Goal: Transaction & Acquisition: Purchase product/service

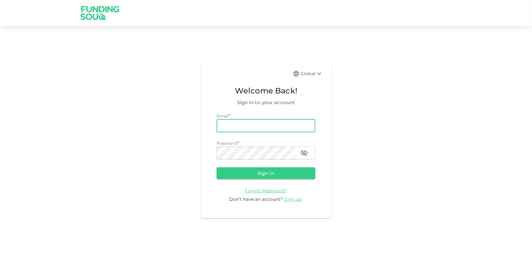
click at [251, 121] on input "email" at bounding box center [266, 125] width 99 height 13
type input "[EMAIL_ADDRESS][DOMAIN_NAME]"
click at [217, 168] on button "Sign in" at bounding box center [266, 174] width 99 height 12
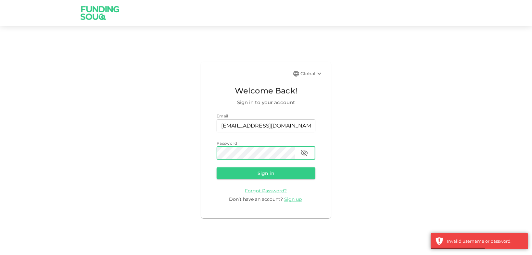
click at [301, 155] on icon "button" at bounding box center [304, 153] width 8 height 8
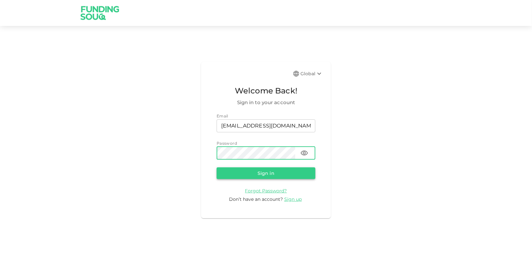
click at [270, 173] on button "Sign in" at bounding box center [266, 174] width 99 height 12
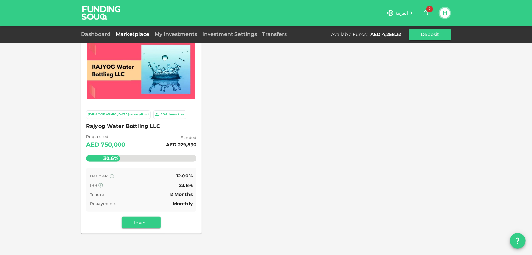
scroll to position [26, 0]
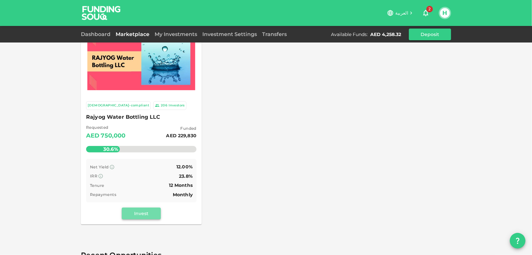
click at [147, 209] on button "Invest" at bounding box center [141, 214] width 39 height 12
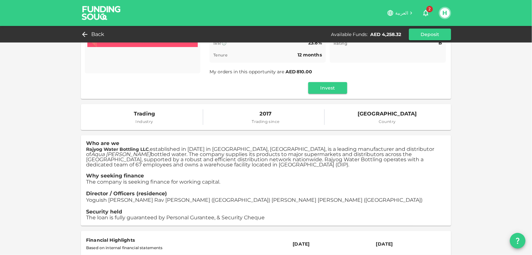
scroll to position [130, 0]
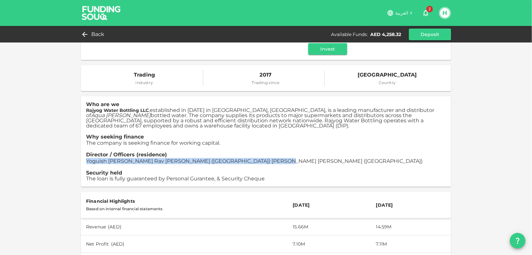
drag, startPoint x: 85, startPoint y: 161, endPoint x: 264, endPoint y: 159, distance: 178.9
click at [264, 159] on p "Yoguish Jagdish Rav Valaulikar (India) Rajesh Ashok Khaunte (India)" at bounding box center [266, 161] width 360 height 6
copy span "Yoguish Jagdish Rav Valaulikar (India) Rajesh Ashok Khaunte (India)"
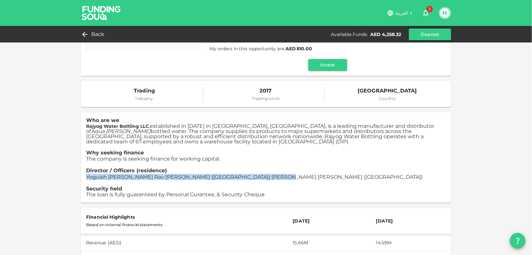
scroll to position [0, 0]
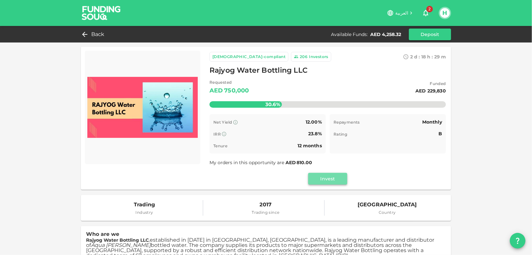
click at [331, 178] on button "Invest" at bounding box center [327, 179] width 39 height 12
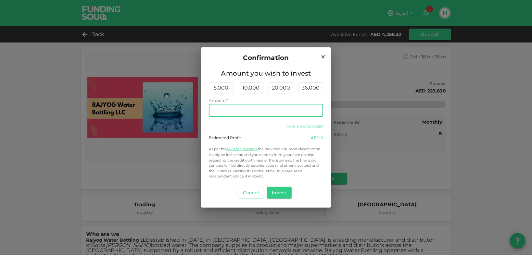
click at [264, 111] on input "Amount" at bounding box center [266, 110] width 114 height 13
type input "4,000"
click at [277, 195] on button "Invest" at bounding box center [279, 193] width 25 height 12
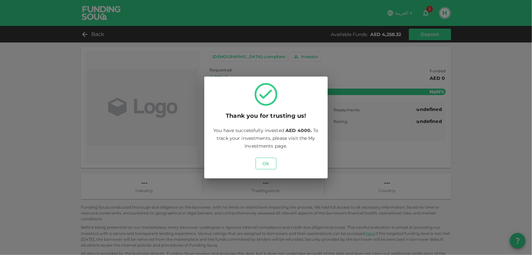
click at [270, 167] on button "Ok" at bounding box center [265, 164] width 21 height 12
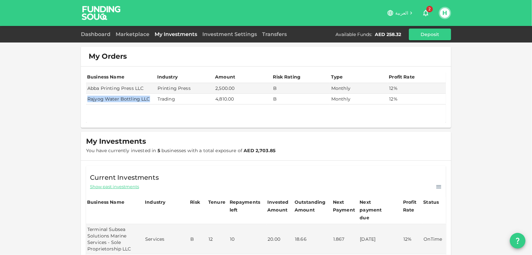
drag, startPoint x: 87, startPoint y: 98, endPoint x: 147, endPoint y: 97, distance: 60.1
click at [147, 97] on td "Rajyog Water Bottling LLC" at bounding box center [121, 99] width 70 height 11
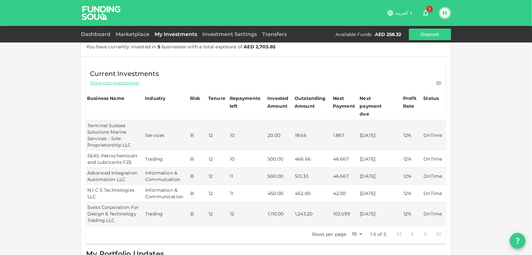
scroll to position [130, 0]
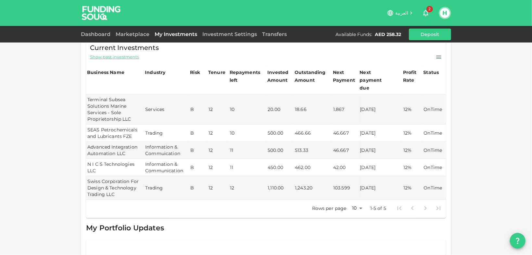
click at [445, 13] on button "H" at bounding box center [445, 13] width 10 height 10
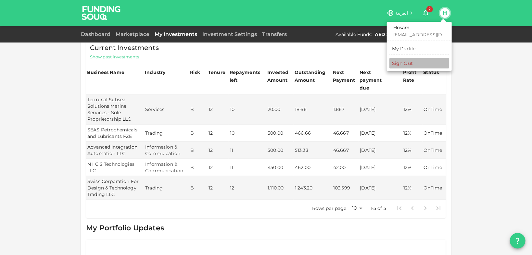
click at [412, 63] on div "Sign Out" at bounding box center [402, 63] width 21 height 6
